Goal: Task Accomplishment & Management: Complete application form

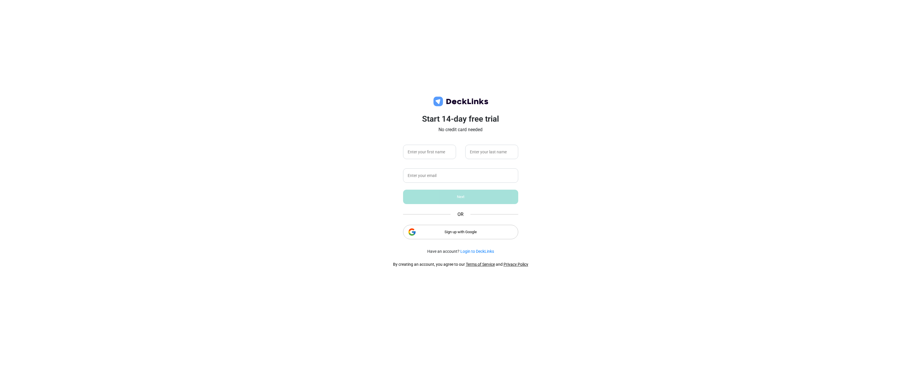
click at [458, 234] on div "Sign up with Google" at bounding box center [460, 232] width 115 height 14
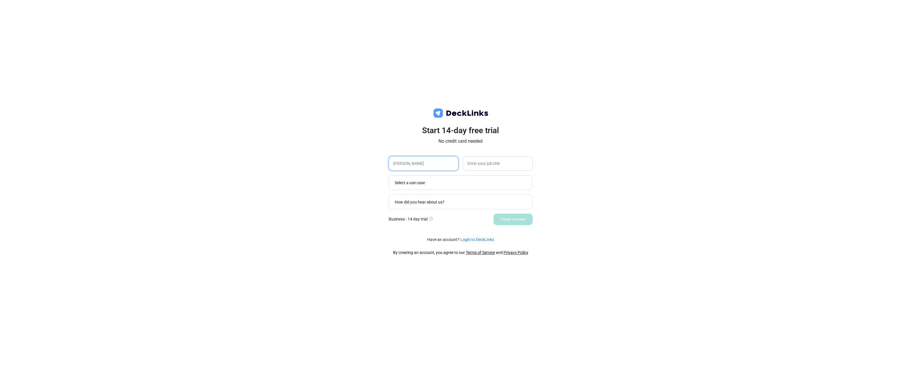
type input "[PERSON_NAME]"
type input "Director Comercial"
click at [412, 183] on div "Select a use case" at bounding box center [462, 182] width 135 height 6
click at [409, 193] on div "Sales" at bounding box center [460, 193] width 133 height 5
click at [420, 200] on div "How did you hear about us?" at bounding box center [462, 202] width 135 height 6
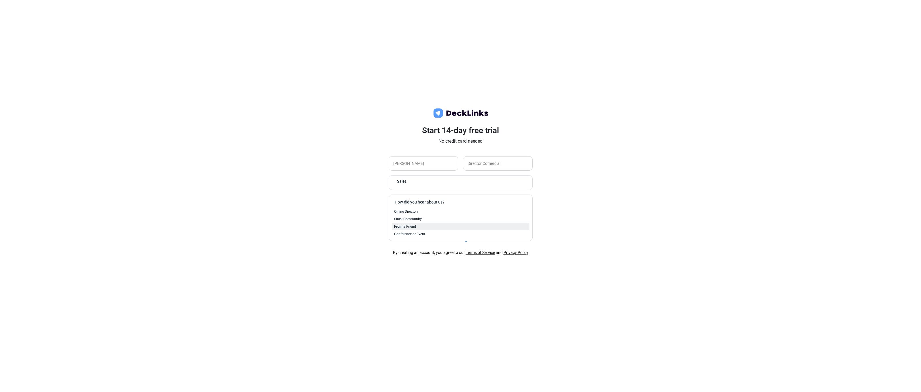
scroll to position [24, 0]
click at [419, 226] on div "From a Friend" at bounding box center [460, 226] width 133 height 5
click at [506, 220] on div "Create account" at bounding box center [513, 219] width 39 height 12
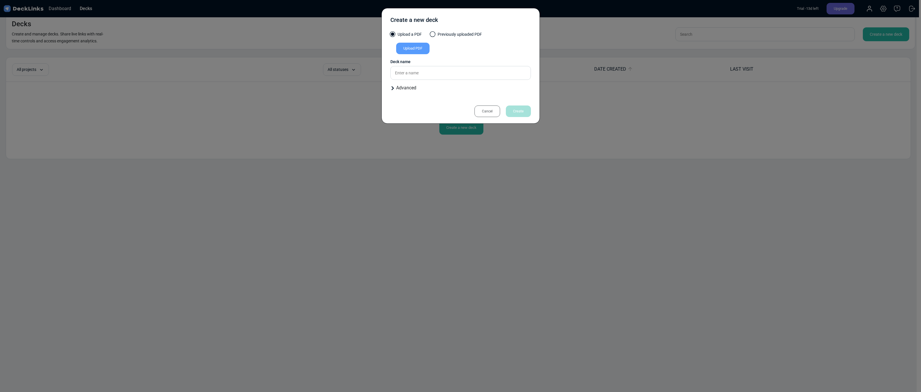
click at [418, 49] on div "Upload PDF" at bounding box center [412, 49] width 33 height 12
click at [0, 0] on input "Upload PDF" at bounding box center [0, 0] width 0 height 0
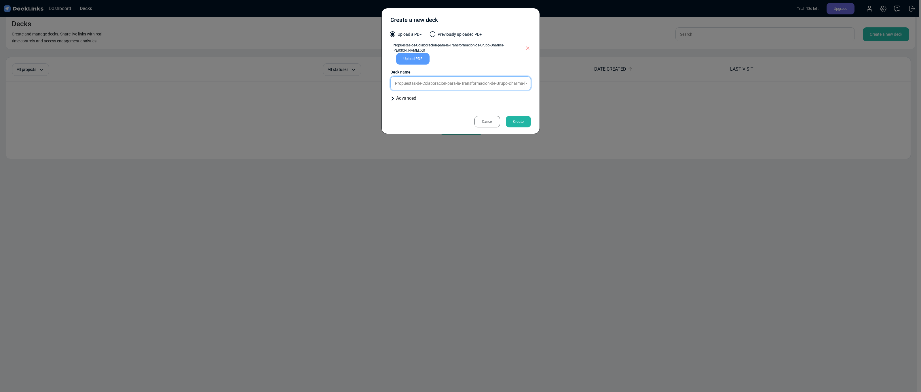
click at [460, 85] on input "Propuestas-de-Colaboracion-para-la-Transformacion-de-Grupo-Dharma-[PERSON_NAME]" at bounding box center [461, 83] width 141 height 14
click at [471, 86] on input "Propuestas-de-Colaboracion-para-la-Transformacion-de-Grupo-Dharma-[PERSON_NAME]" at bounding box center [461, 83] width 141 height 14
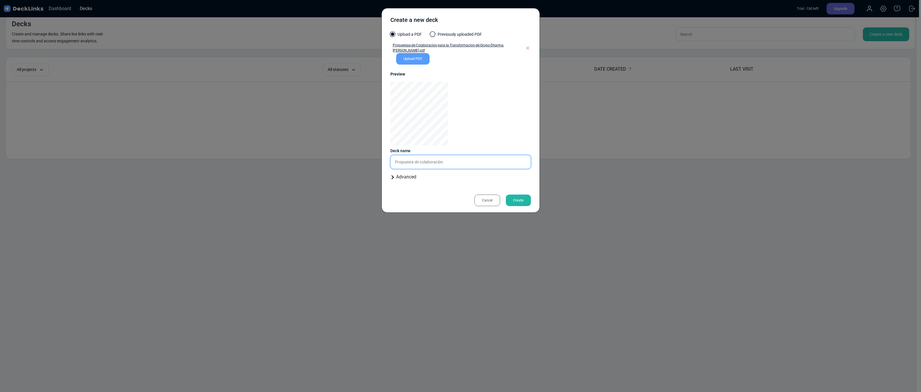
type input "Propuesta de colaboración"
click at [405, 175] on div "Advanced" at bounding box center [461, 176] width 141 height 7
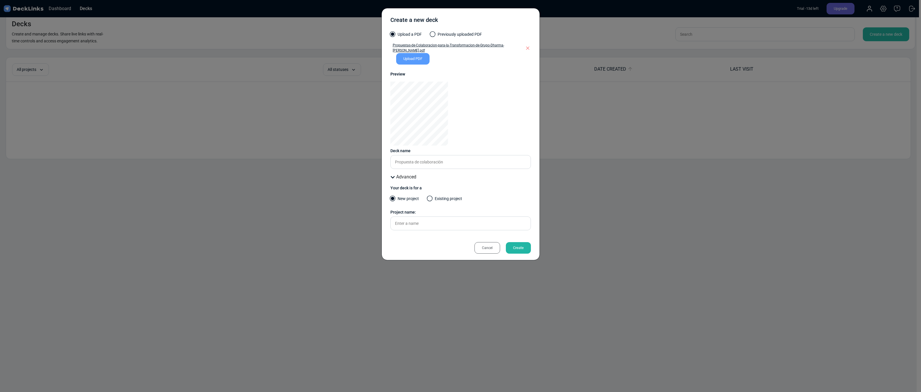
click at [440, 36] on label "Previously uploaded PDF" at bounding box center [457, 35] width 52 height 9
click at [0, 0] on input "Previously uploaded PDF" at bounding box center [0, 0] width 0 height 0
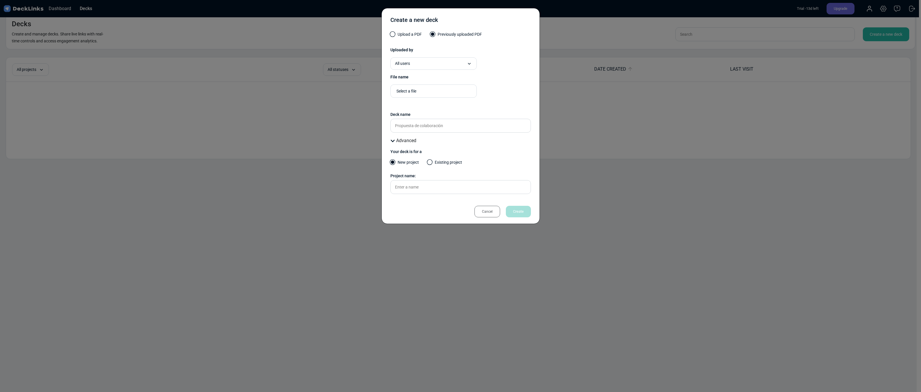
click at [408, 36] on label "Upload a PDF" at bounding box center [406, 35] width 31 height 9
click at [0, 0] on input "Upload a PDF" at bounding box center [0, 0] width 0 height 0
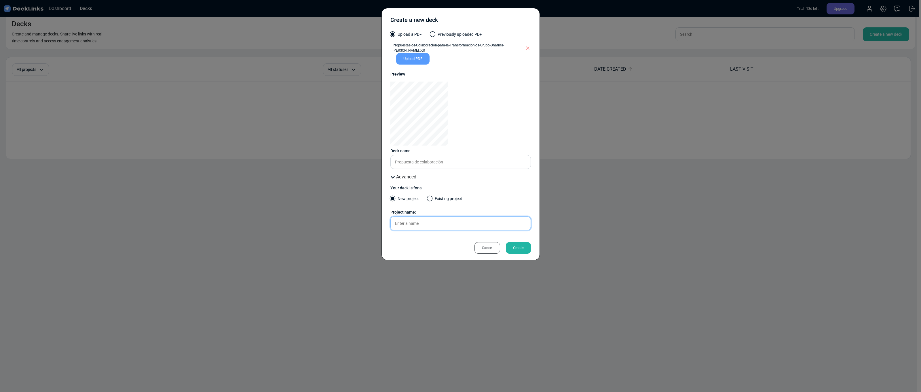
click at [476, 224] on input "text" at bounding box center [461, 223] width 141 height 14
type input "Dharma - [PERSON_NAME]"
click at [525, 249] on div "Create" at bounding box center [518, 248] width 25 height 12
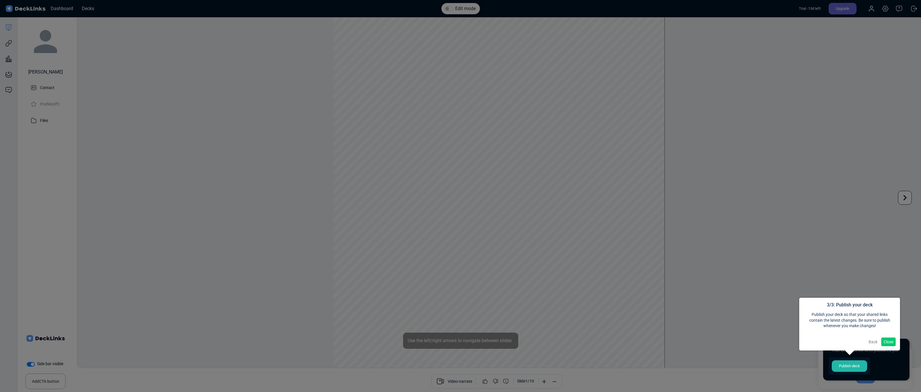
click at [886, 341] on button "Close" at bounding box center [889, 341] width 14 height 9
